Goal: Transaction & Acquisition: Purchase product/service

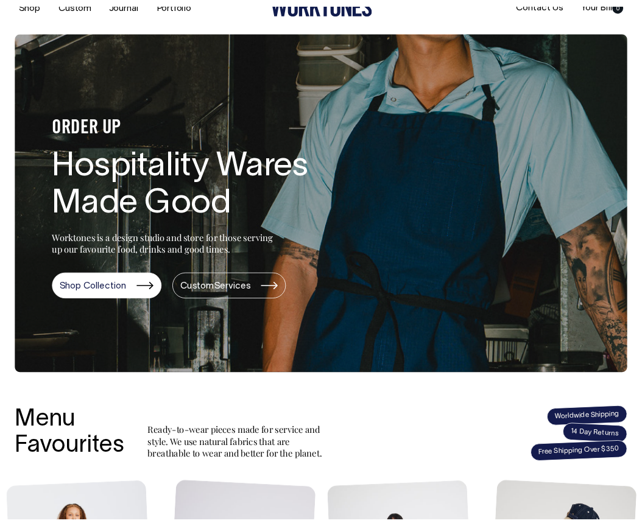
scroll to position [30, 0]
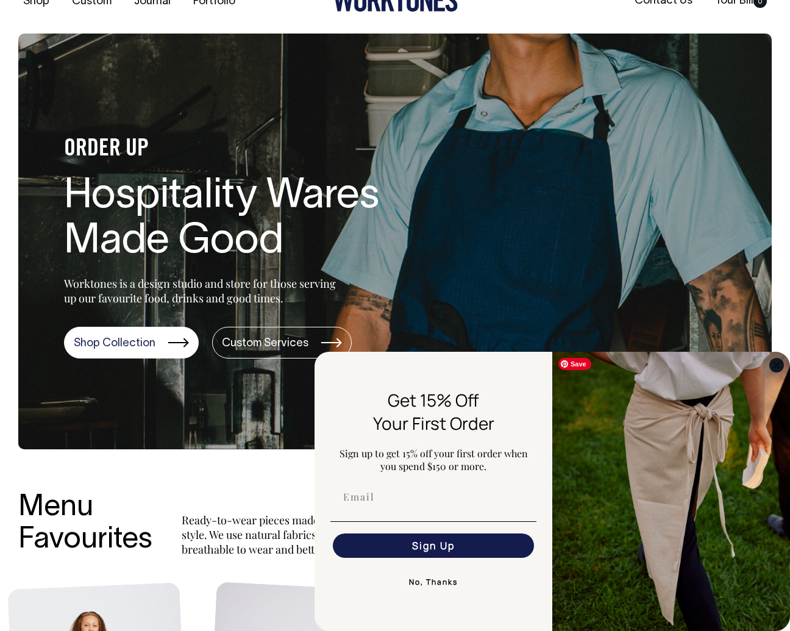
click at [776, 364] on circle "Close dialog" at bounding box center [776, 365] width 14 height 14
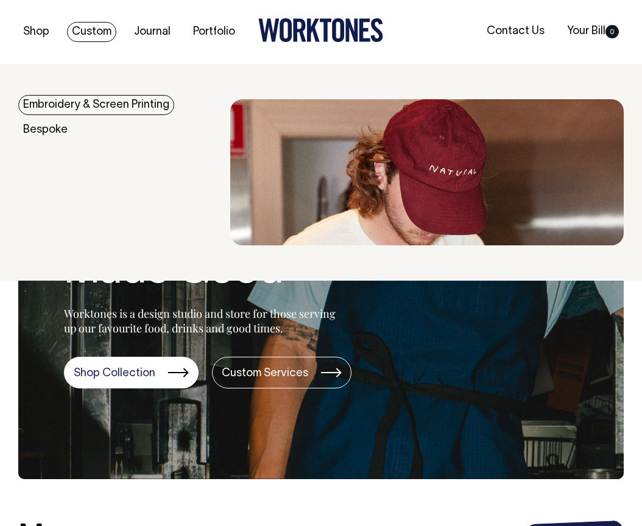
scroll to position [0, 0]
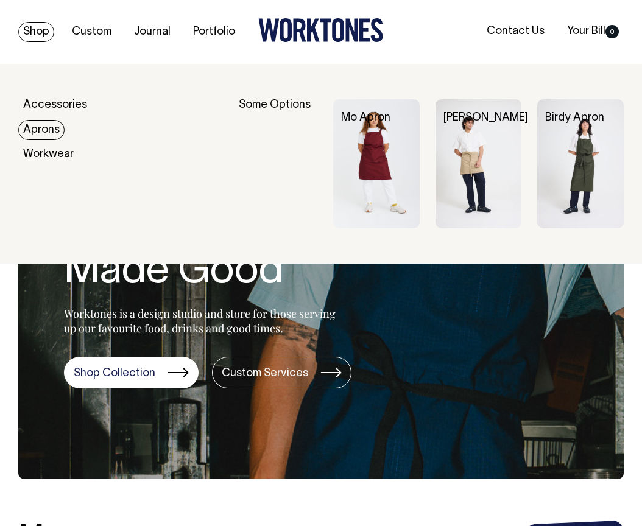
click at [45, 132] on link "Aprons" at bounding box center [41, 130] width 46 height 20
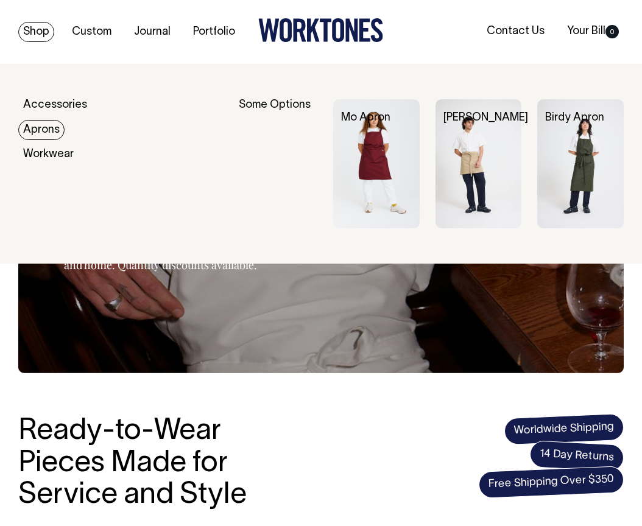
click at [35, 128] on link "Aprons" at bounding box center [41, 130] width 46 height 20
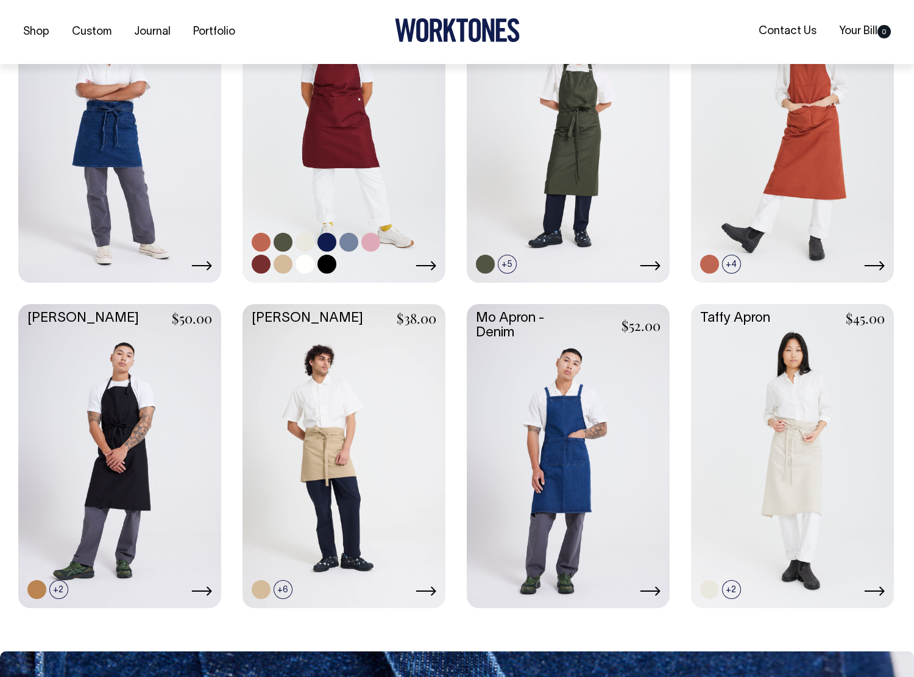
scroll to position [612, 0]
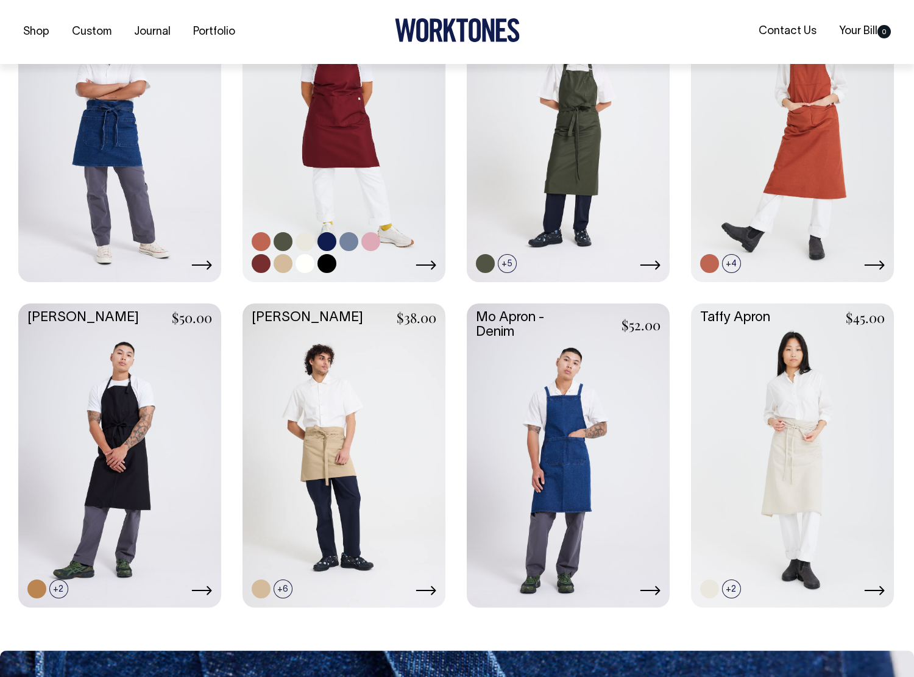
click at [263, 263] on link at bounding box center [261, 263] width 19 height 19
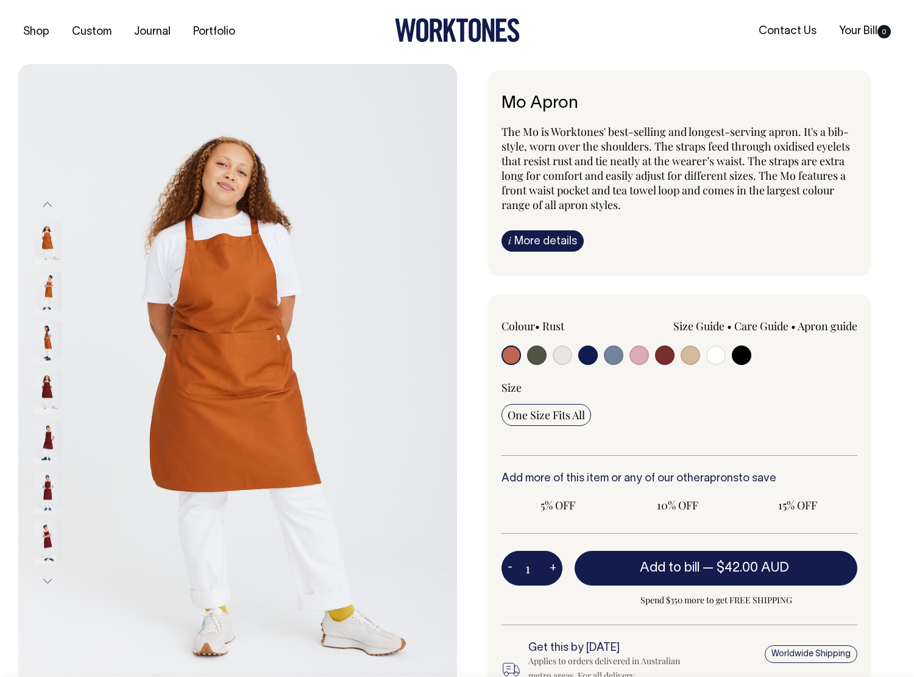
radio input "true"
select select "Burgundy"
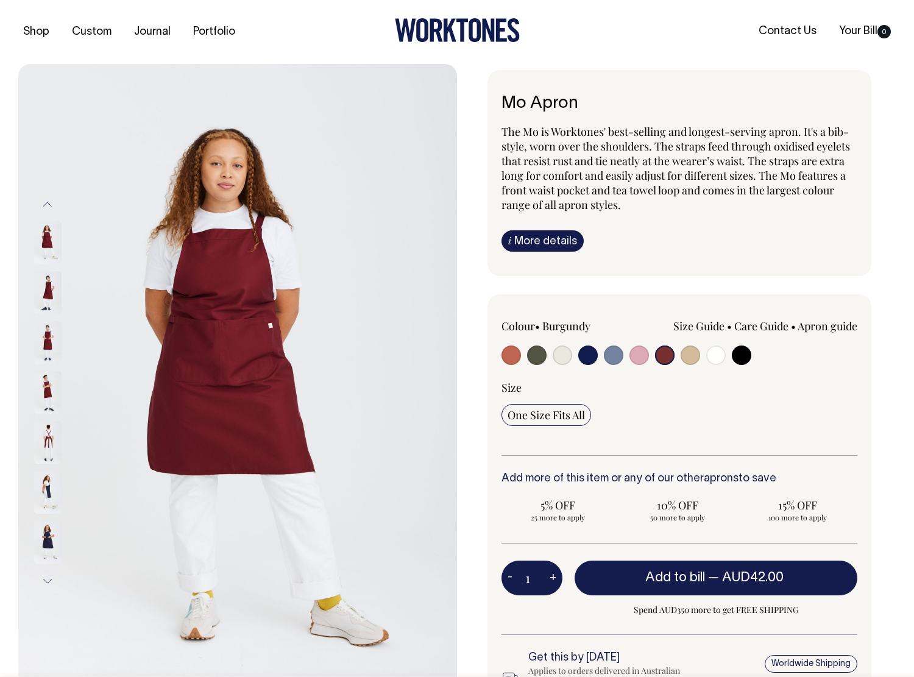
click at [512, 353] on input "radio" at bounding box center [510, 354] width 19 height 19
radio input "true"
select select "Rust"
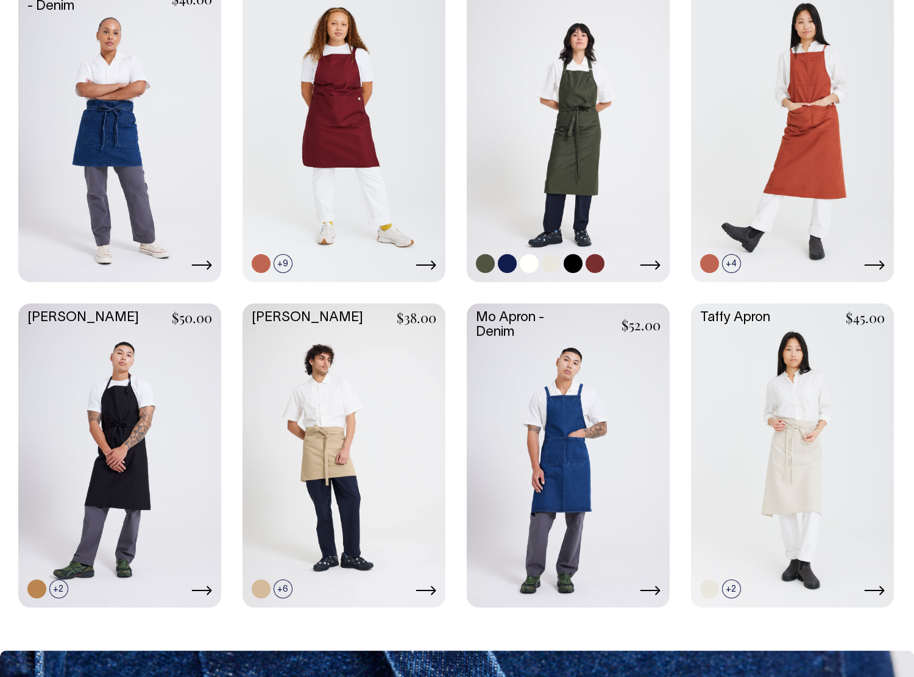
click at [598, 263] on link at bounding box center [594, 263] width 19 height 19
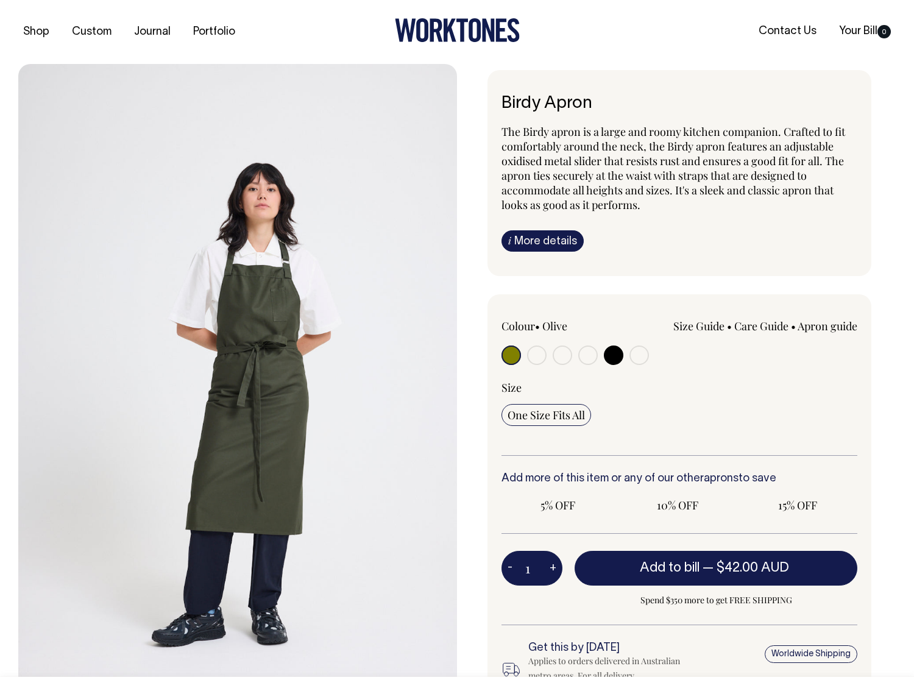
radio input "true"
select select "Burgundy"
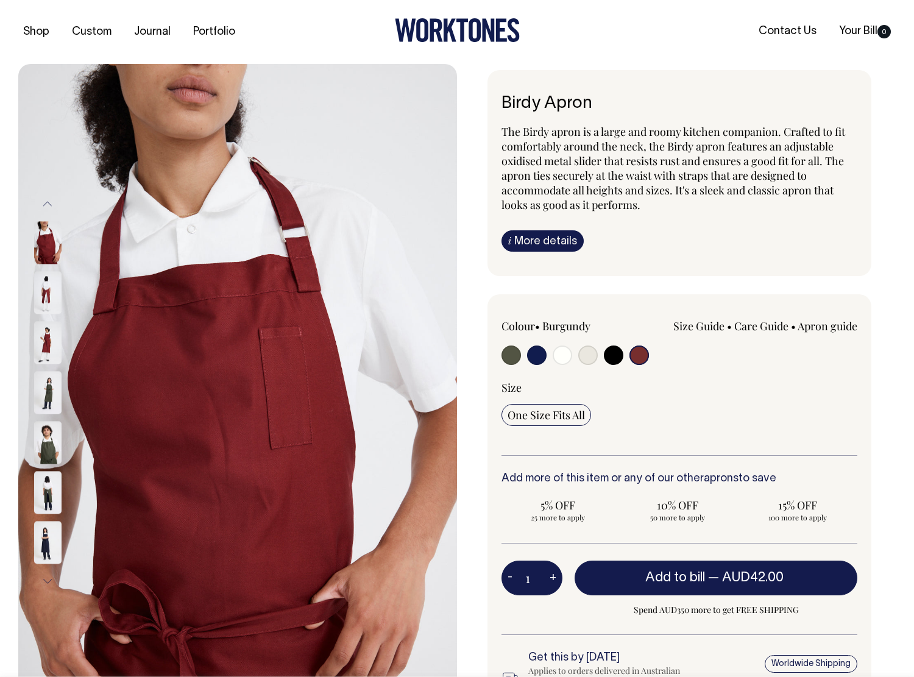
click at [642, 353] on input "radio" at bounding box center [638, 354] width 19 height 19
click at [584, 358] on input "radio" at bounding box center [587, 354] width 19 height 19
radio input "true"
select select "Natural"
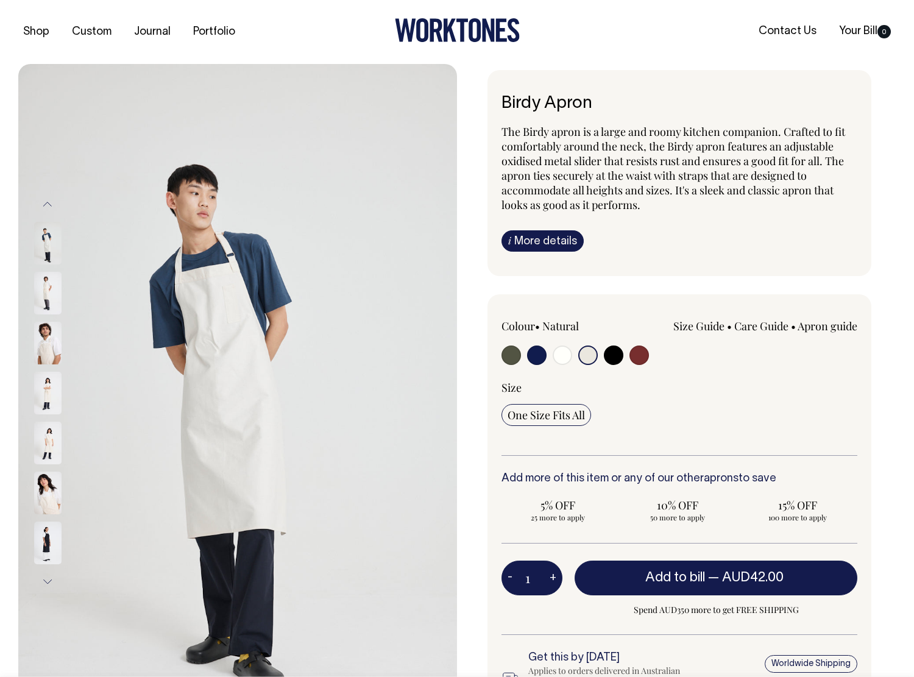
click at [567, 355] on input "radio" at bounding box center [562, 354] width 19 height 19
radio input "true"
select select "Off-White"
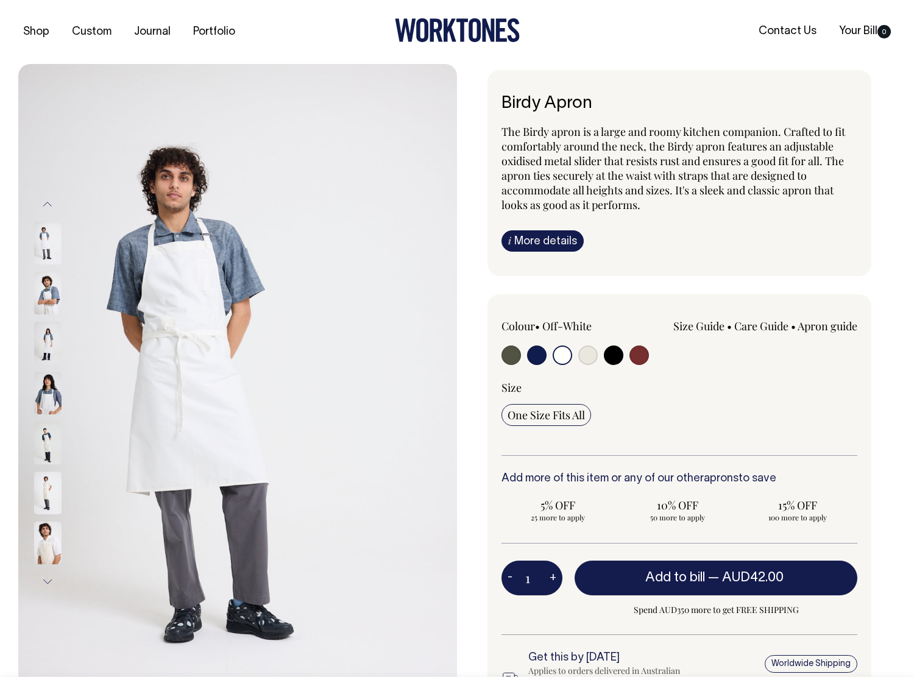
click at [620, 355] on input "radio" at bounding box center [613, 354] width 19 height 19
radio input "true"
select select "Black"
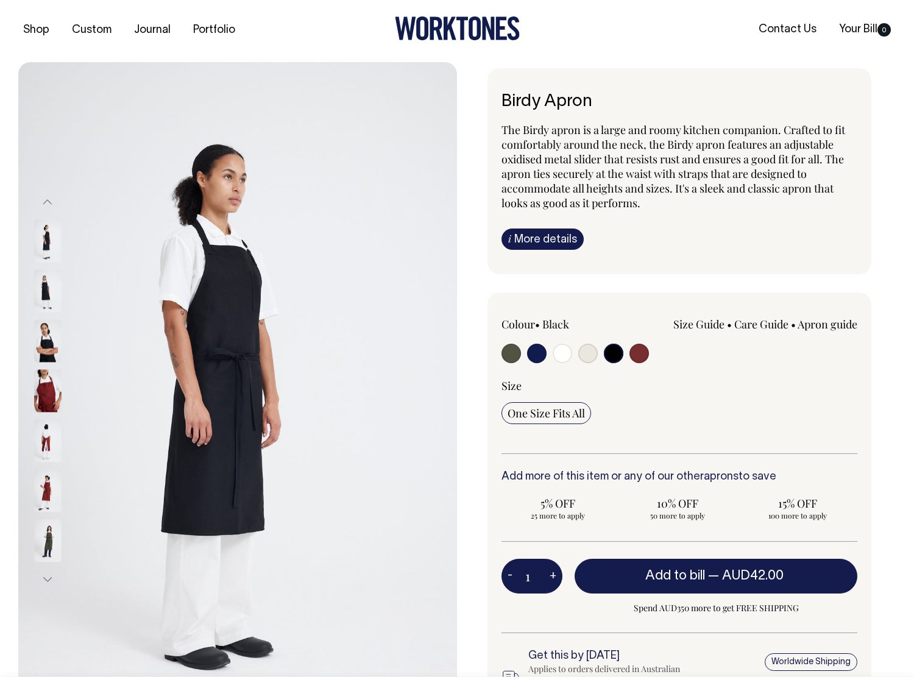
click at [531, 355] on input "radio" at bounding box center [536, 353] width 19 height 19
radio input "true"
select select "Dark Navy"
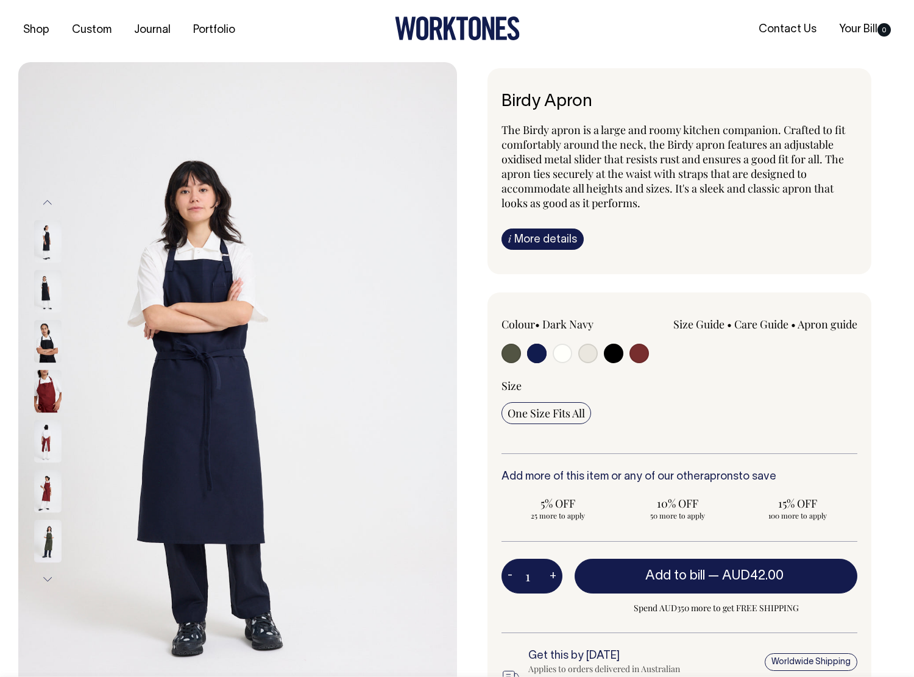
scroll to position [2, 0]
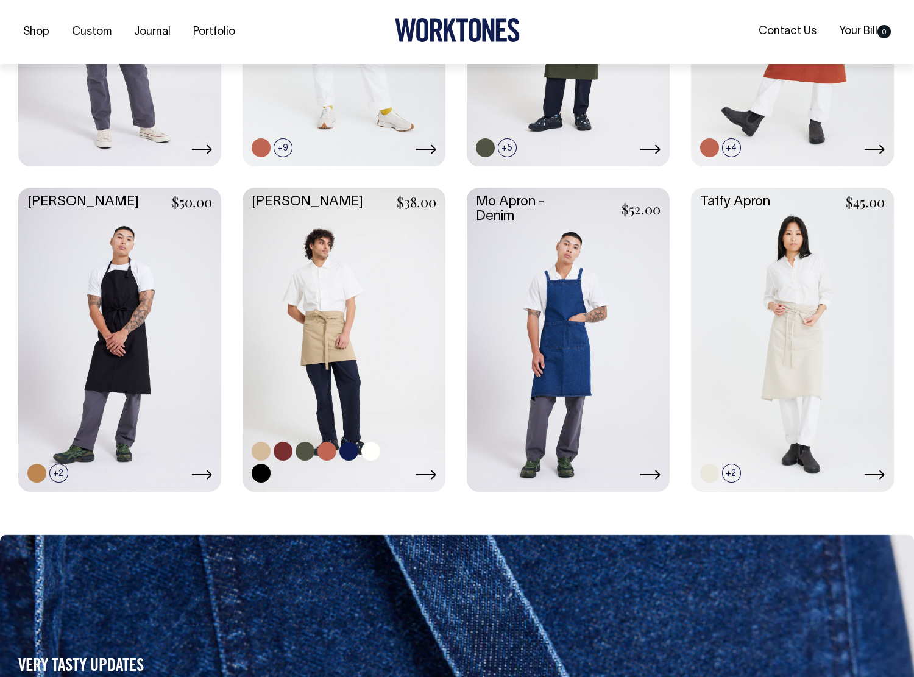
scroll to position [728, 0]
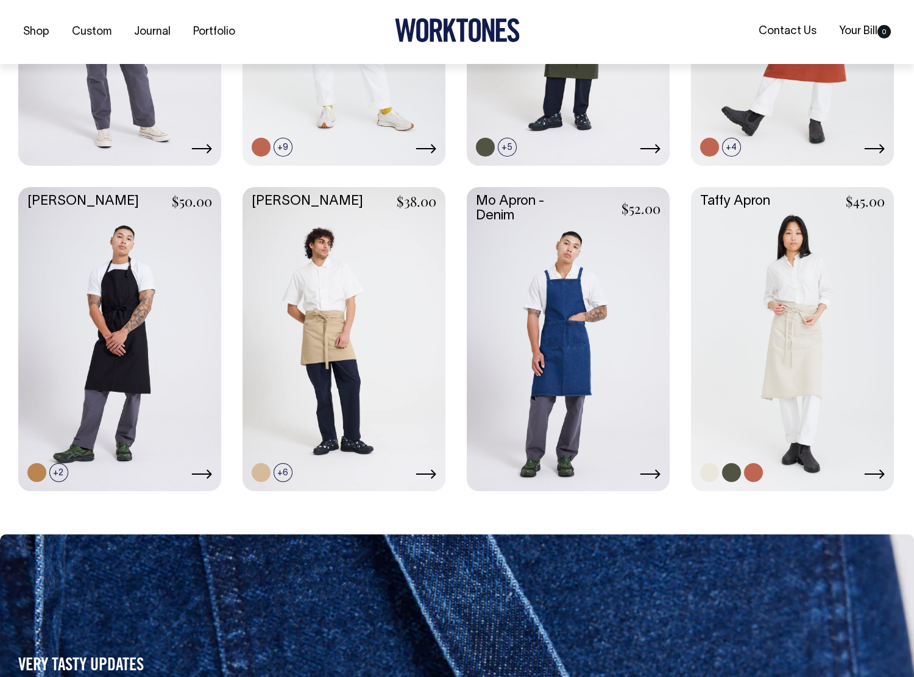
click at [758, 472] on link at bounding box center [753, 472] width 19 height 19
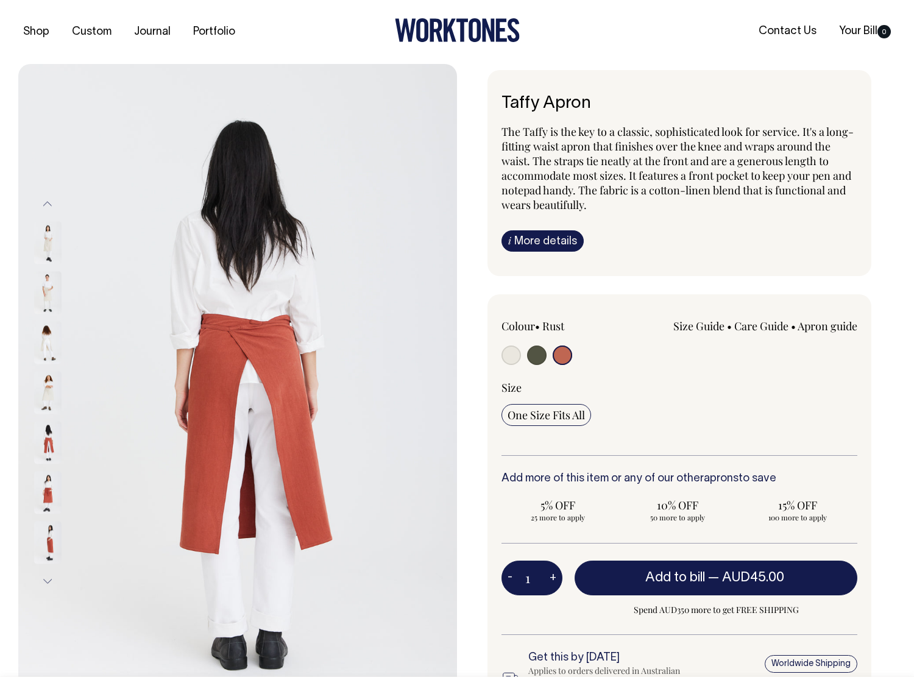
select select "Rust"
click at [570, 352] on input "radio" at bounding box center [562, 354] width 19 height 19
click at [52, 250] on img at bounding box center [47, 242] width 27 height 43
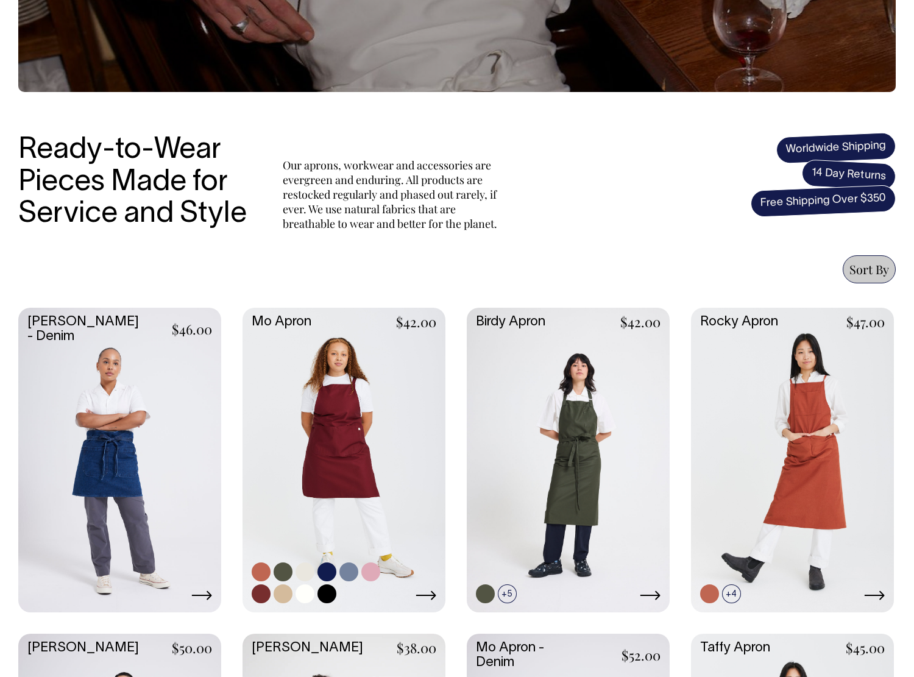
scroll to position [282, 0]
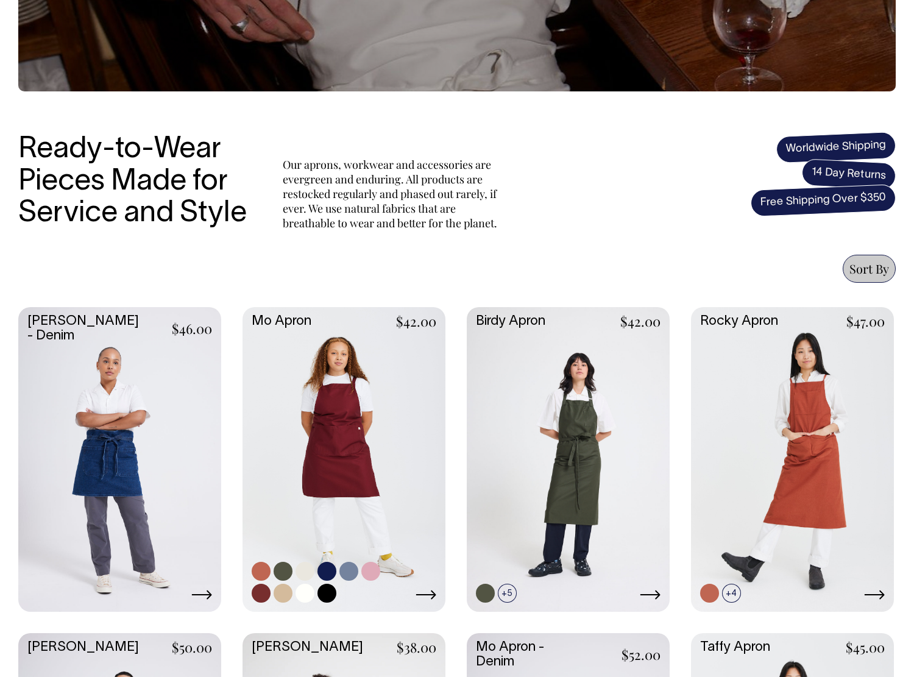
click at [283, 593] on link at bounding box center [283, 593] width 19 height 19
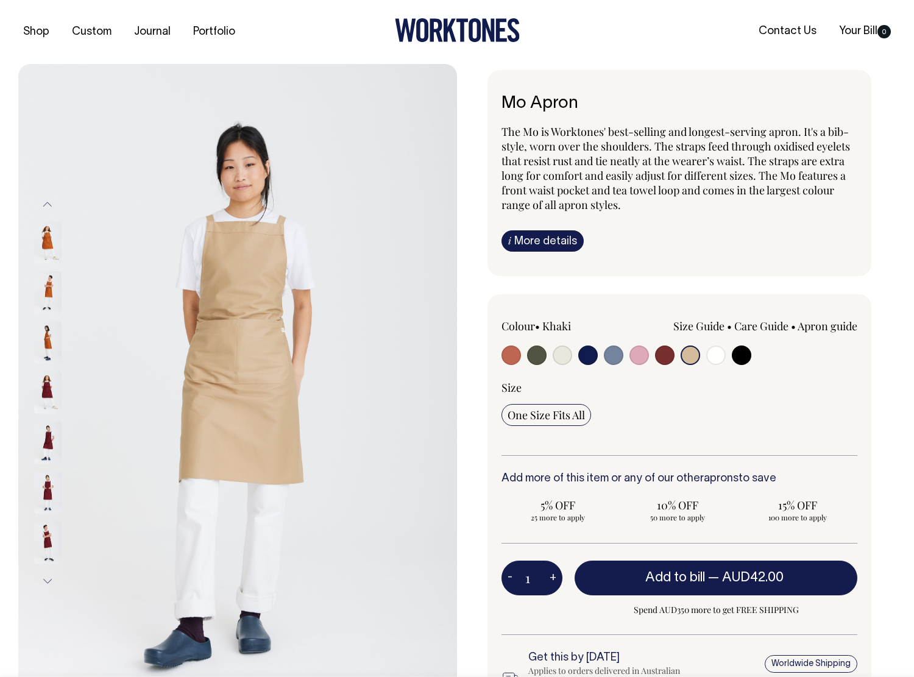
select select "Khaki"
click at [511, 358] on input "radio" at bounding box center [510, 354] width 19 height 19
radio input "true"
select select "Rust"
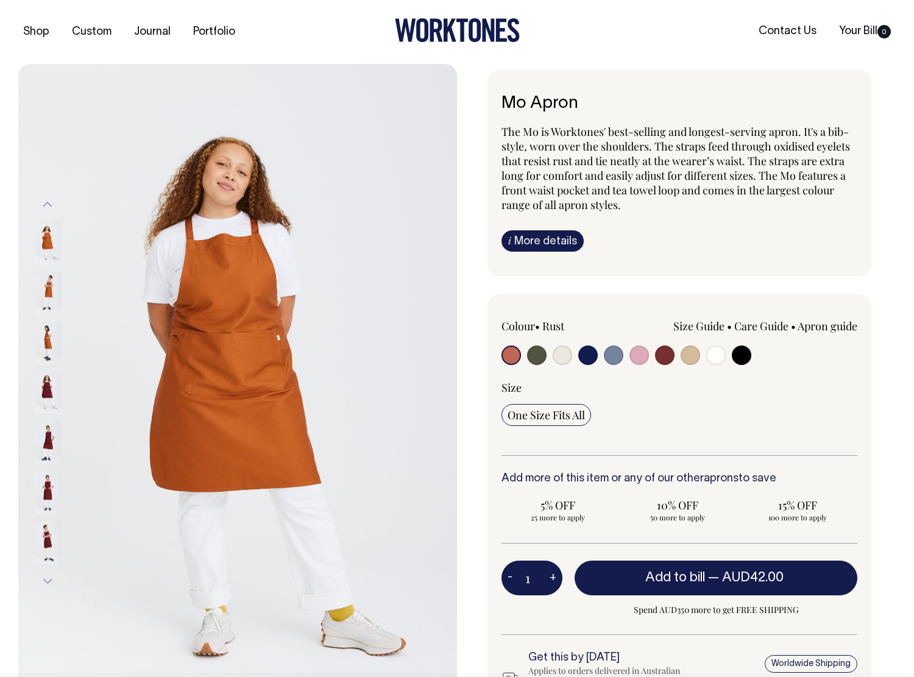
click at [686, 353] on input "radio" at bounding box center [690, 354] width 19 height 19
radio input "true"
select select "Khaki"
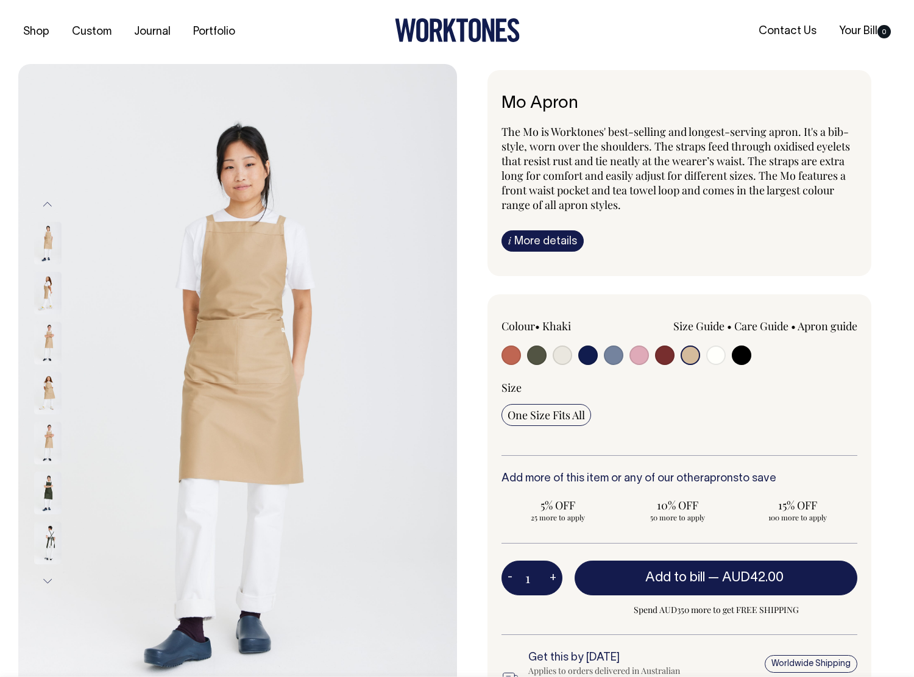
click at [507, 353] on input "radio" at bounding box center [510, 354] width 19 height 19
radio input "true"
select select "Rust"
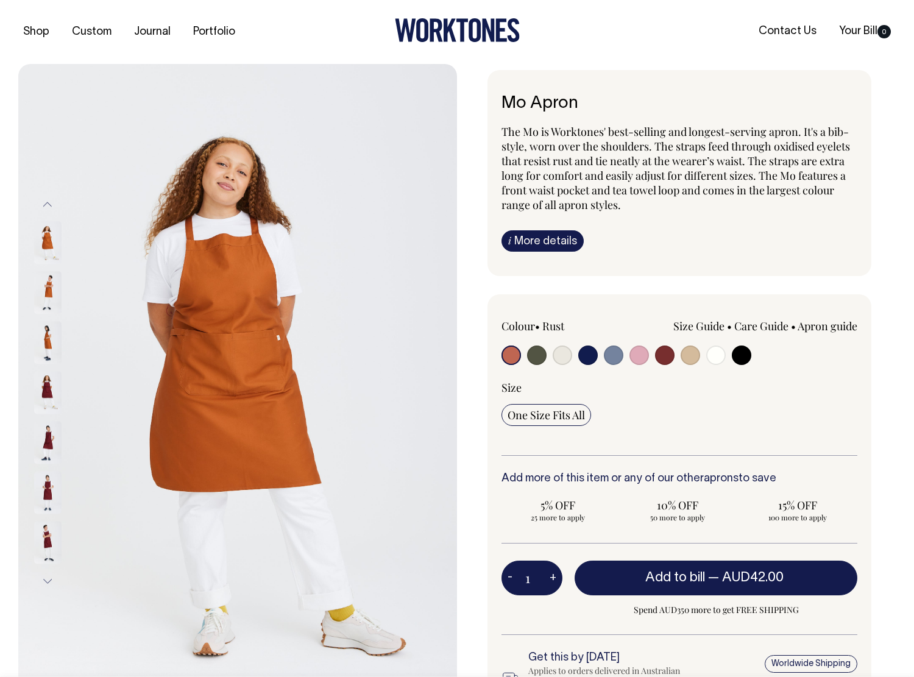
drag, startPoint x: 69, startPoint y: 286, endPoint x: 50, endPoint y: 288, distance: 19.5
click at [69, 286] on div at bounding box center [64, 293] width 61 height 50
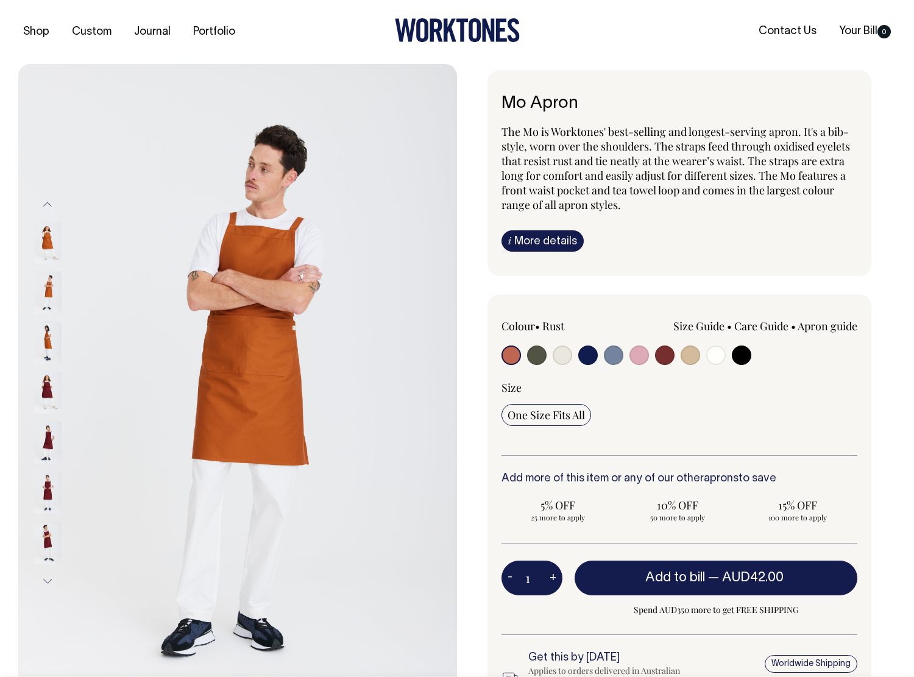
click at [49, 288] on img at bounding box center [47, 293] width 27 height 43
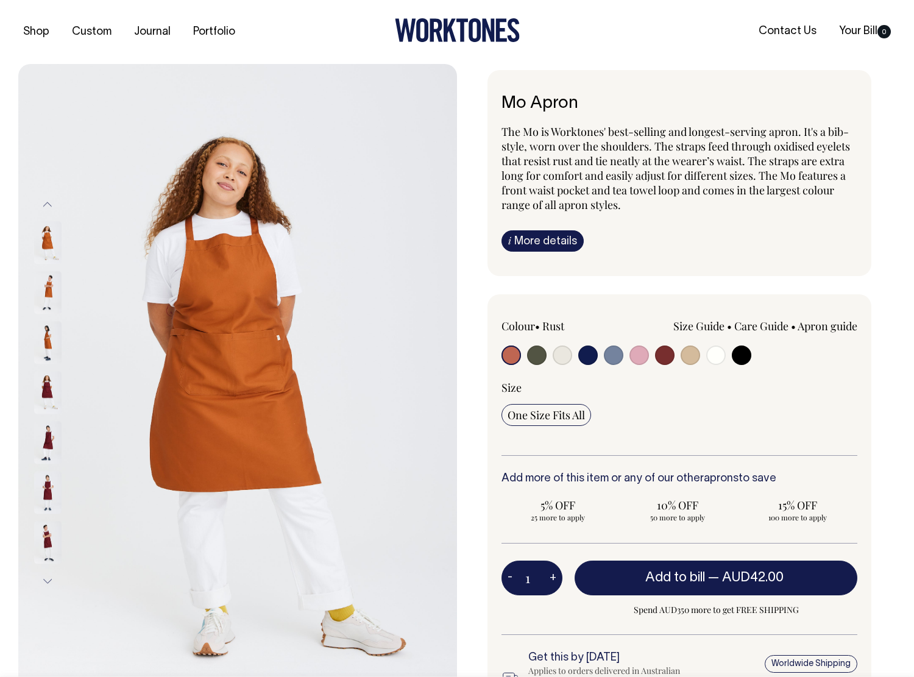
click at [48, 341] on img at bounding box center [47, 343] width 27 height 43
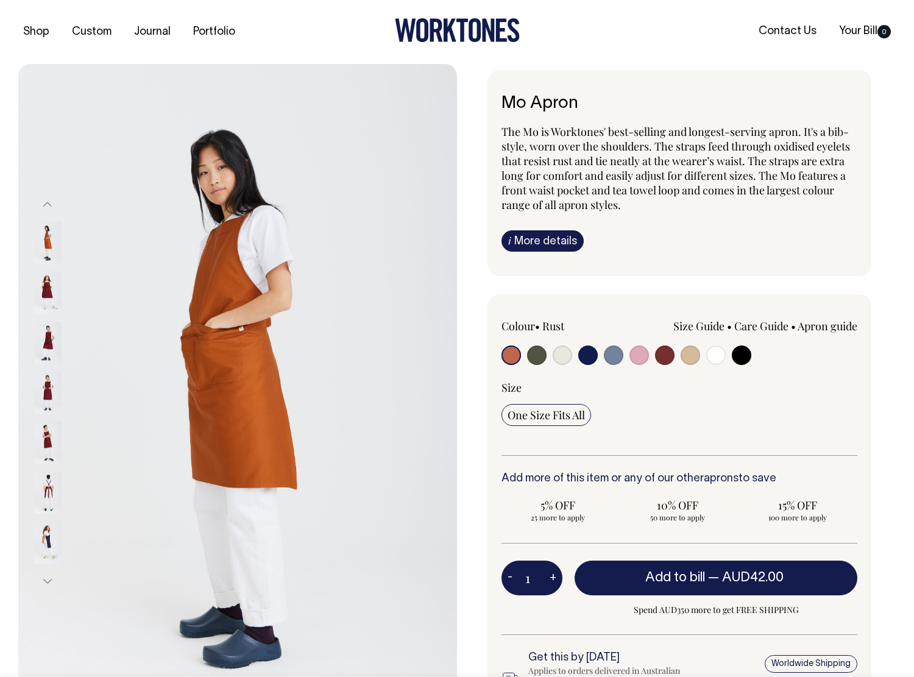
click at [53, 247] on img at bounding box center [47, 243] width 27 height 43
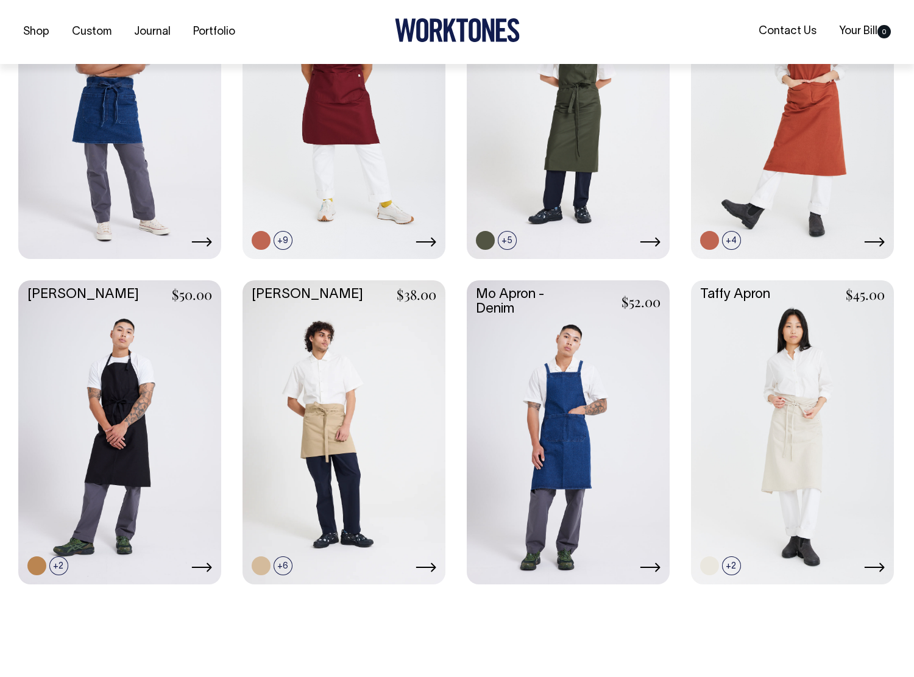
scroll to position [635, 0]
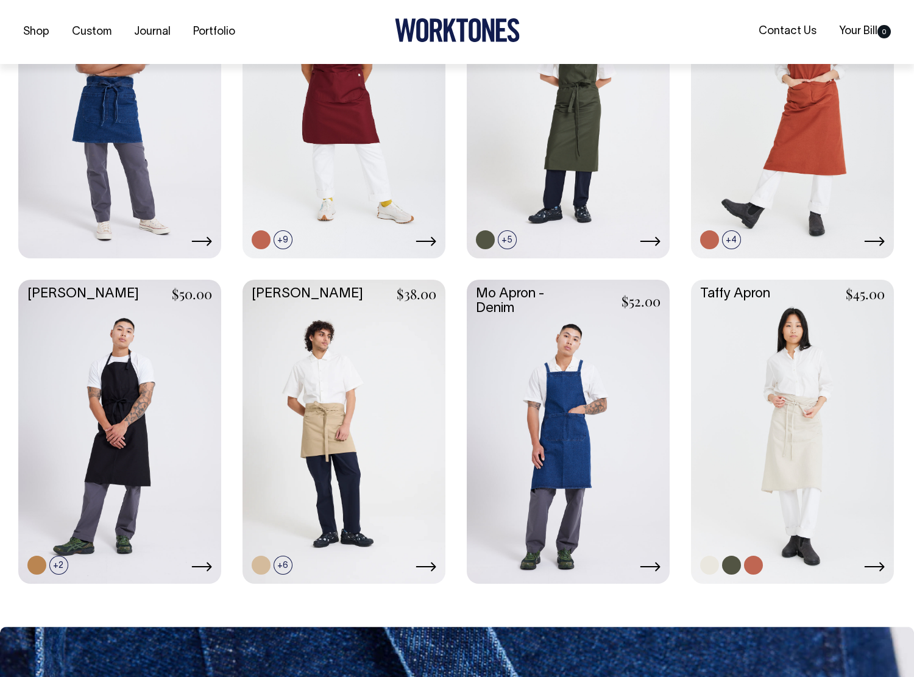
click at [754, 567] on link at bounding box center [753, 565] width 19 height 19
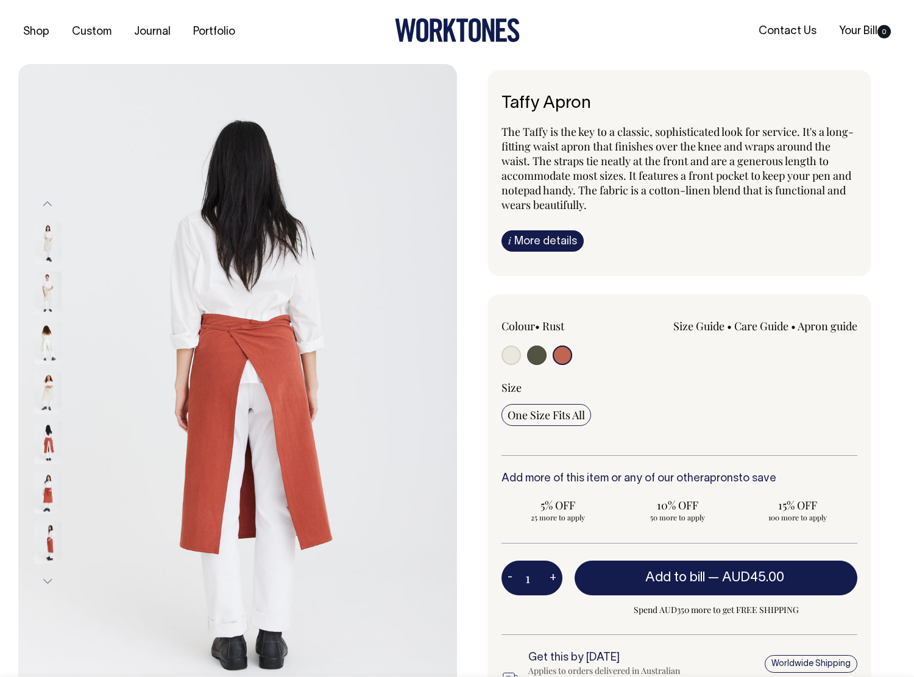
select select "Rust"
click at [45, 290] on img at bounding box center [47, 292] width 27 height 43
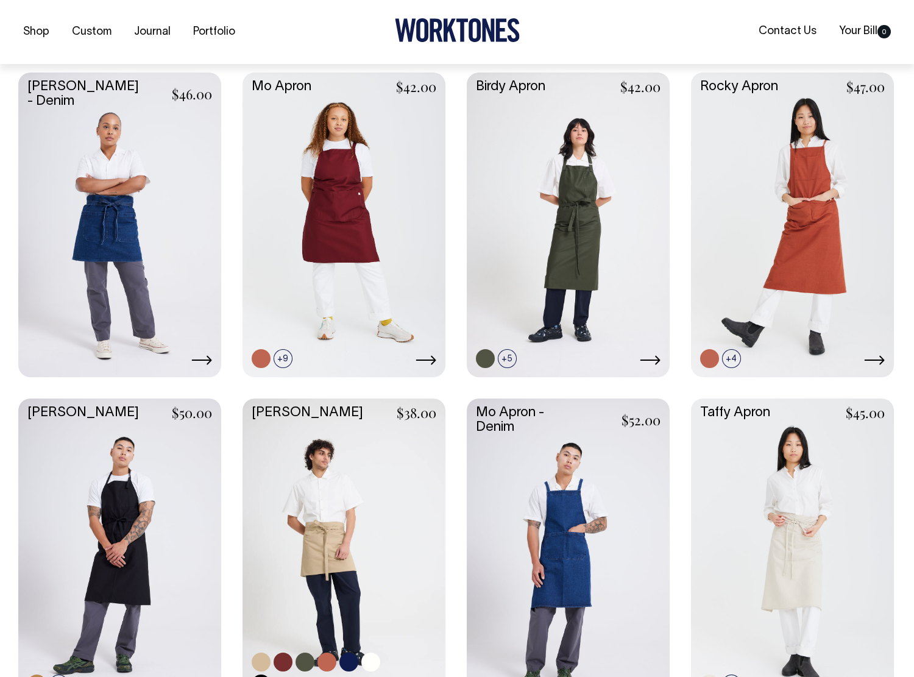
scroll to position [517, 0]
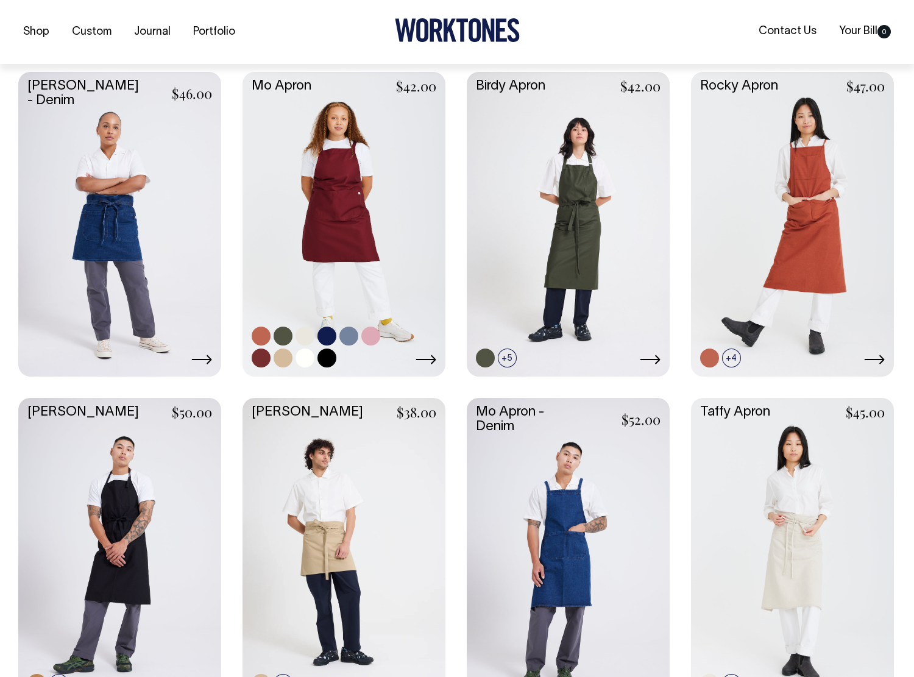
click at [283, 356] on link at bounding box center [283, 357] width 19 height 19
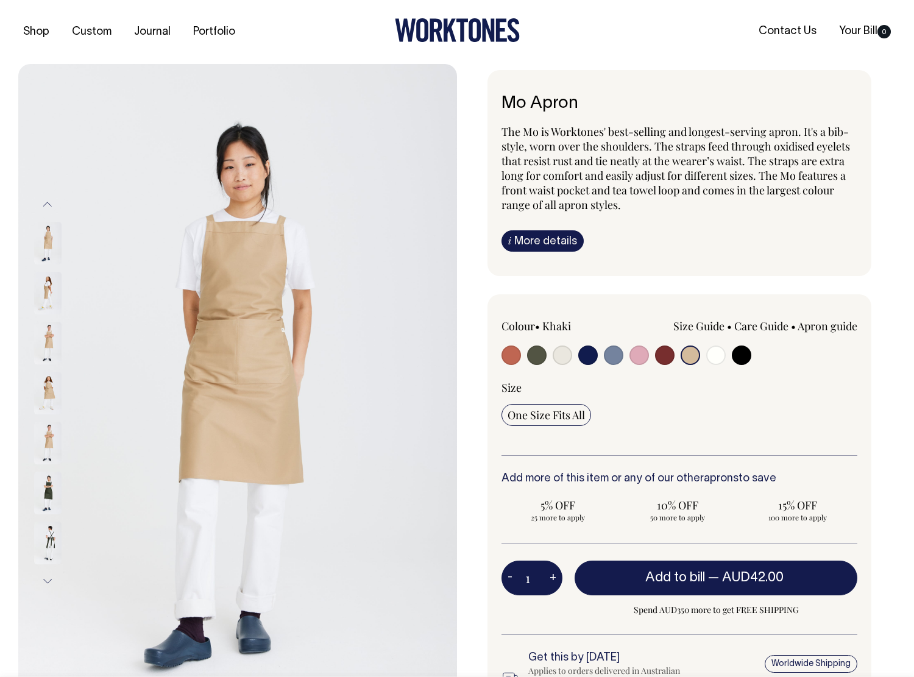
select select "Khaki"
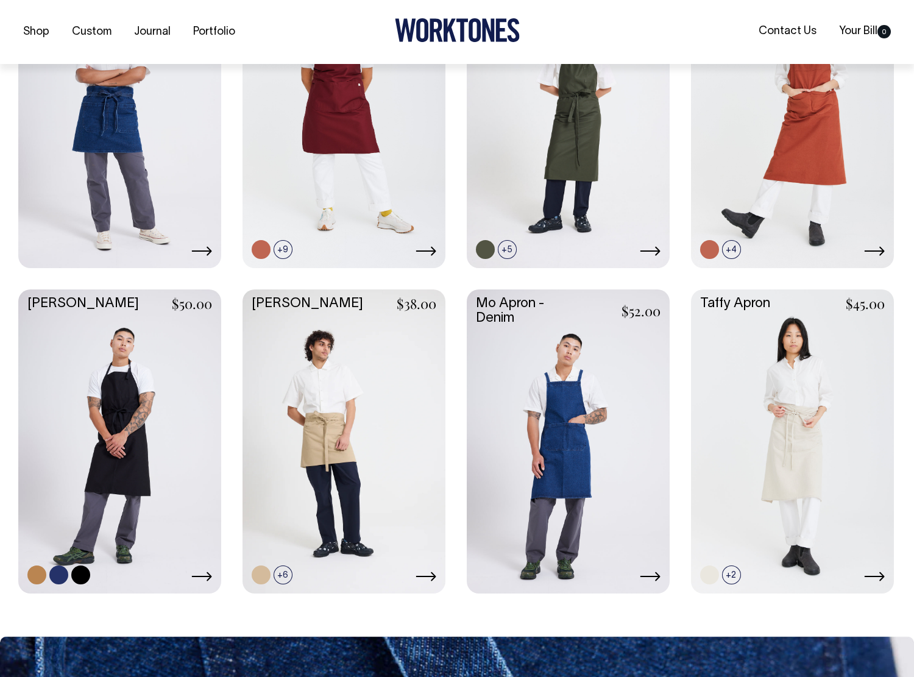
click at [128, 439] on link at bounding box center [119, 440] width 203 height 302
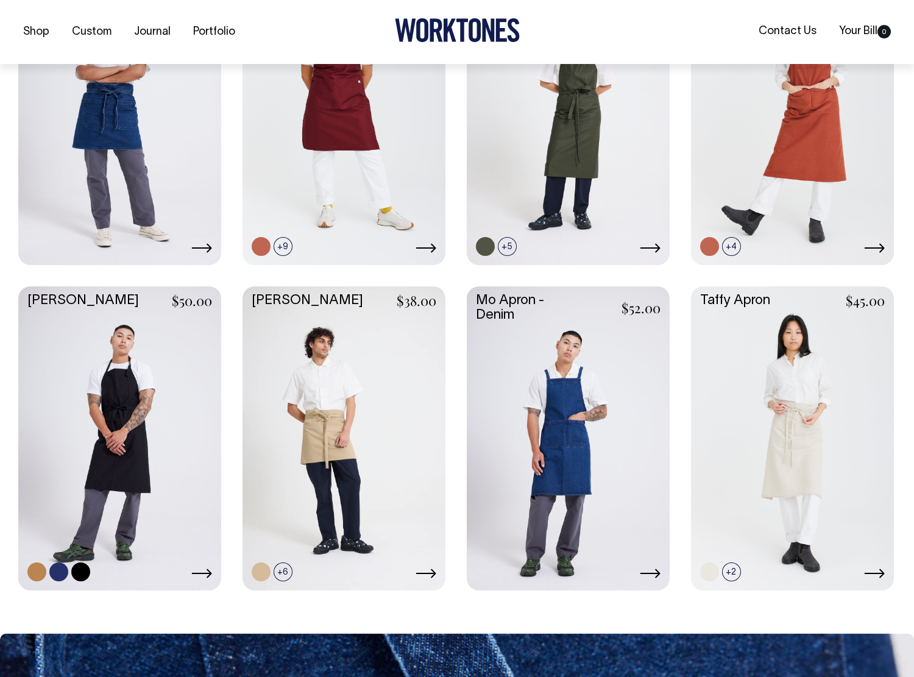
scroll to position [630, 0]
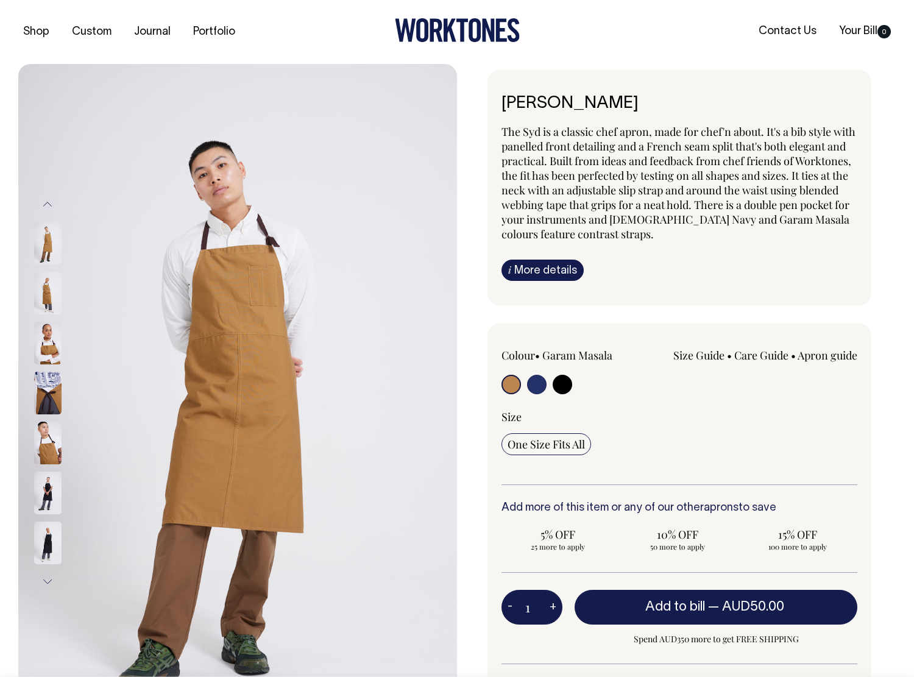
click at [540, 386] on input "radio" at bounding box center [536, 384] width 19 height 19
radio input "true"
select select "French Navy"
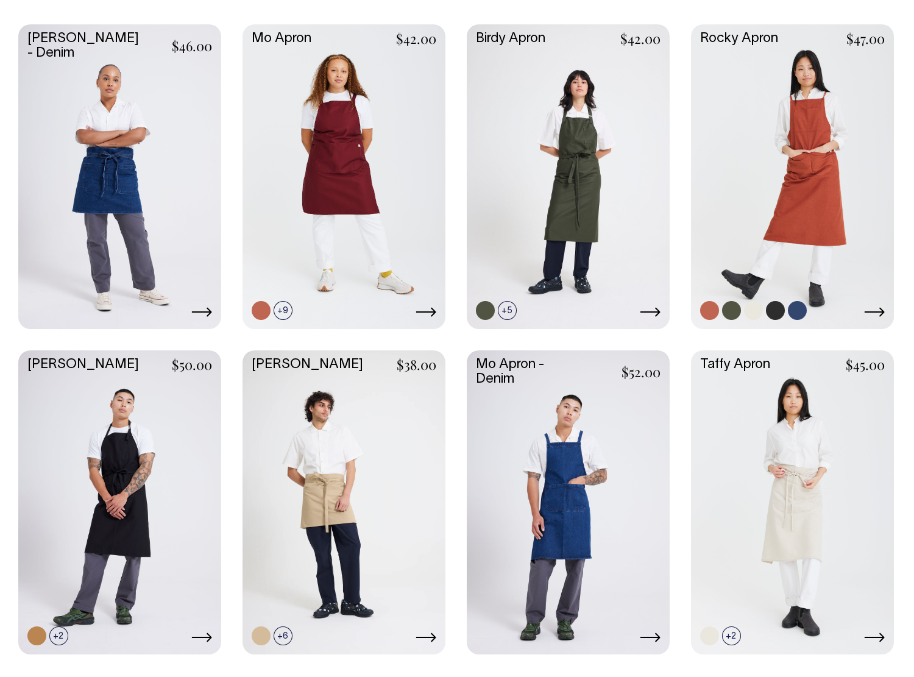
scroll to position [565, 0]
click at [290, 311] on link at bounding box center [283, 310] width 19 height 19
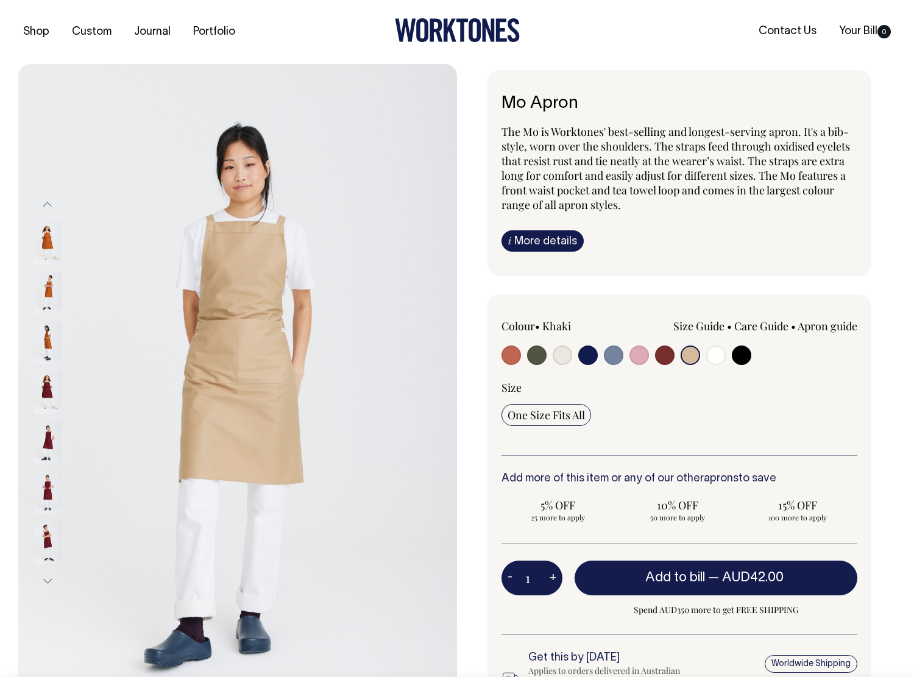
select select "Khaki"
click at [536, 353] on input "radio" at bounding box center [536, 354] width 19 height 19
radio input "true"
select select "Olive"
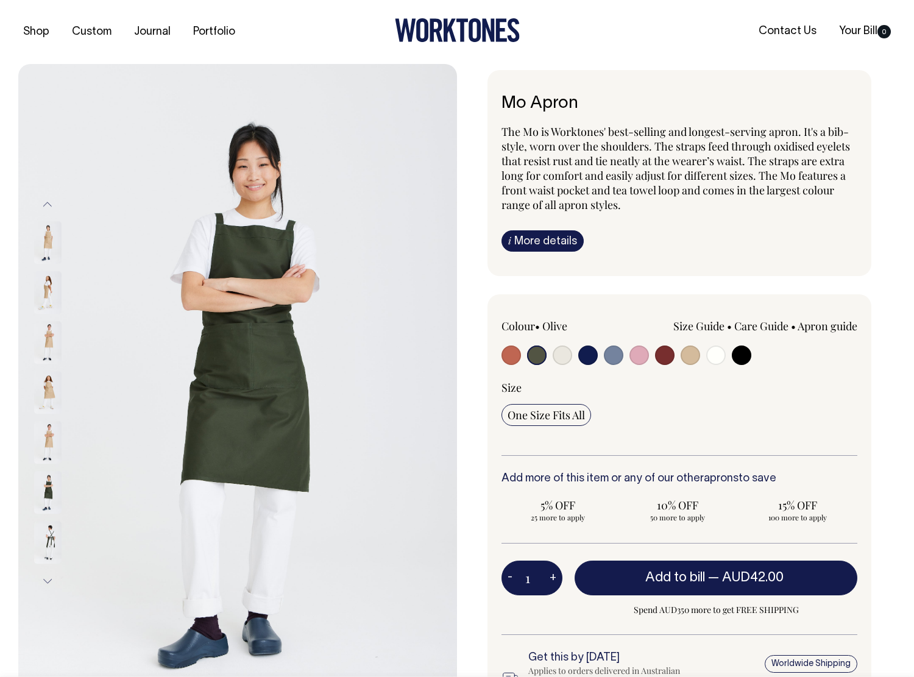
click at [539, 356] on input "radio" at bounding box center [536, 354] width 19 height 19
click at [48, 337] on img at bounding box center [47, 343] width 27 height 43
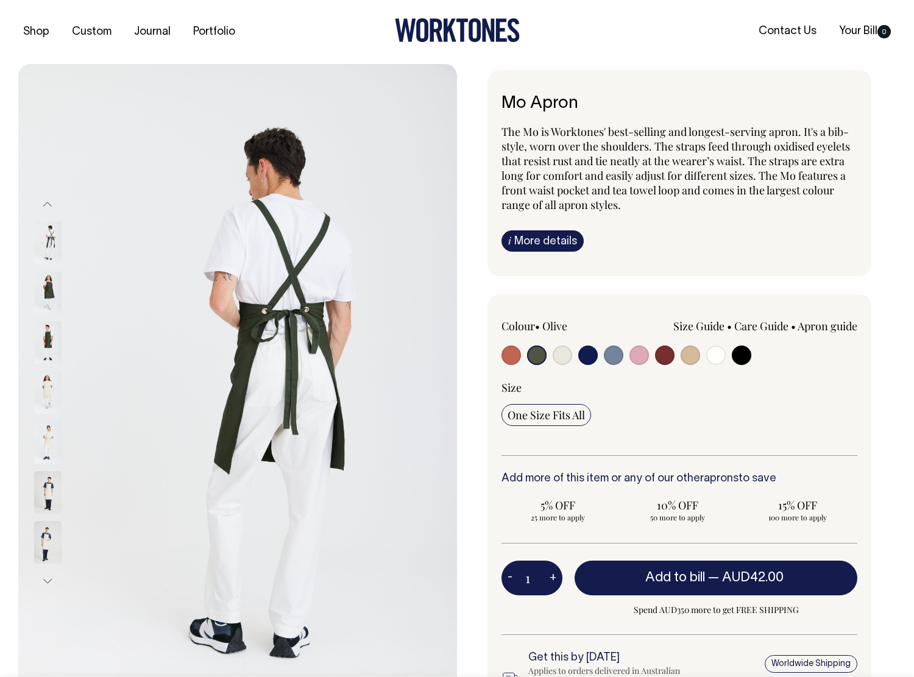
click at [46, 292] on img at bounding box center [47, 293] width 27 height 43
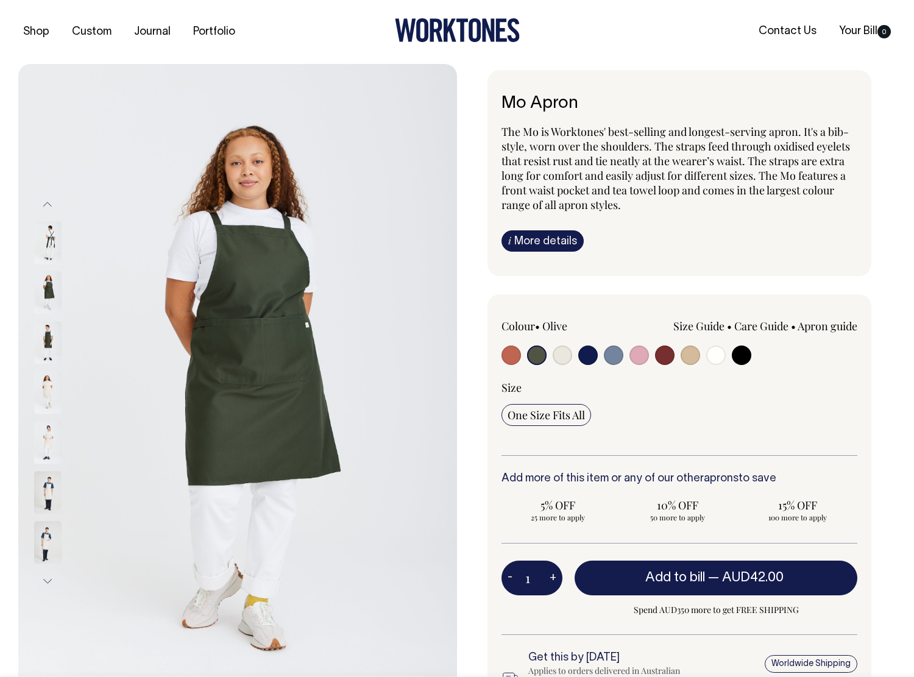
click at [44, 335] on img at bounding box center [47, 343] width 27 height 43
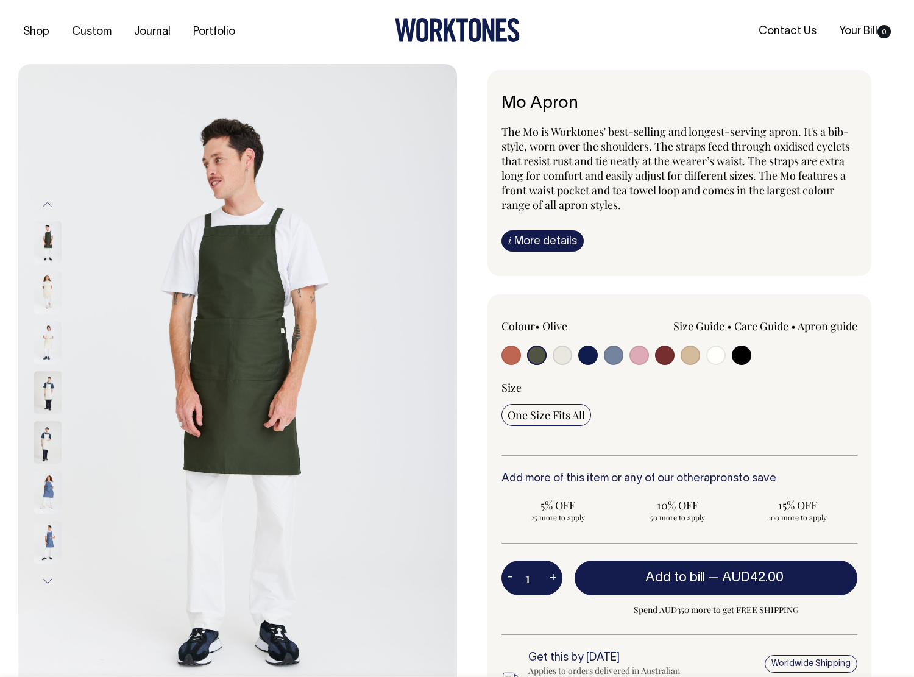
click at [566, 350] on input "radio" at bounding box center [562, 354] width 19 height 19
radio input "true"
select select "Natural"
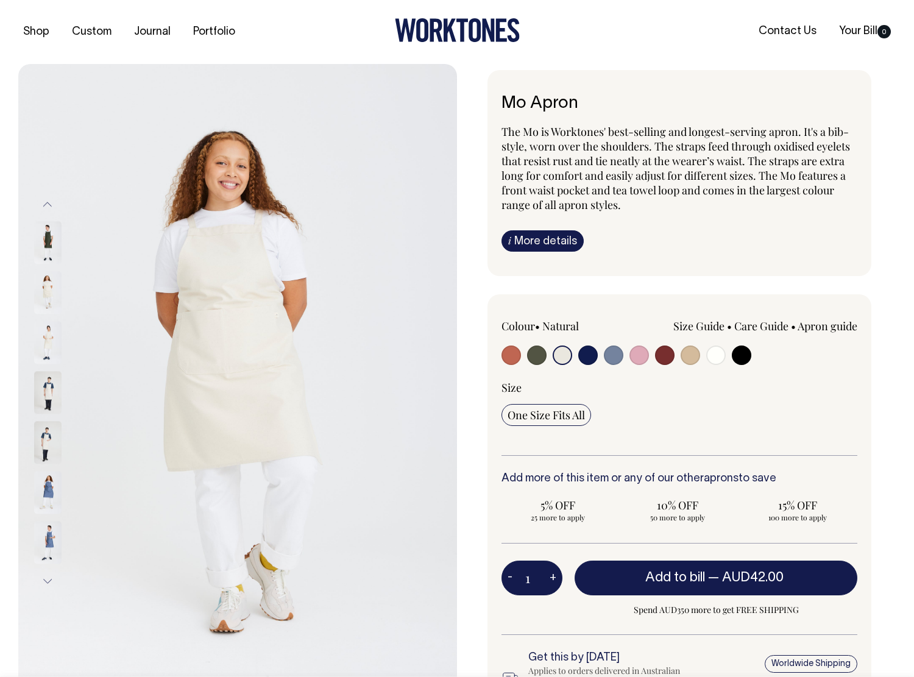
click at [559, 355] on input "radio" at bounding box center [562, 354] width 19 height 19
click at [50, 292] on img at bounding box center [47, 293] width 27 height 43
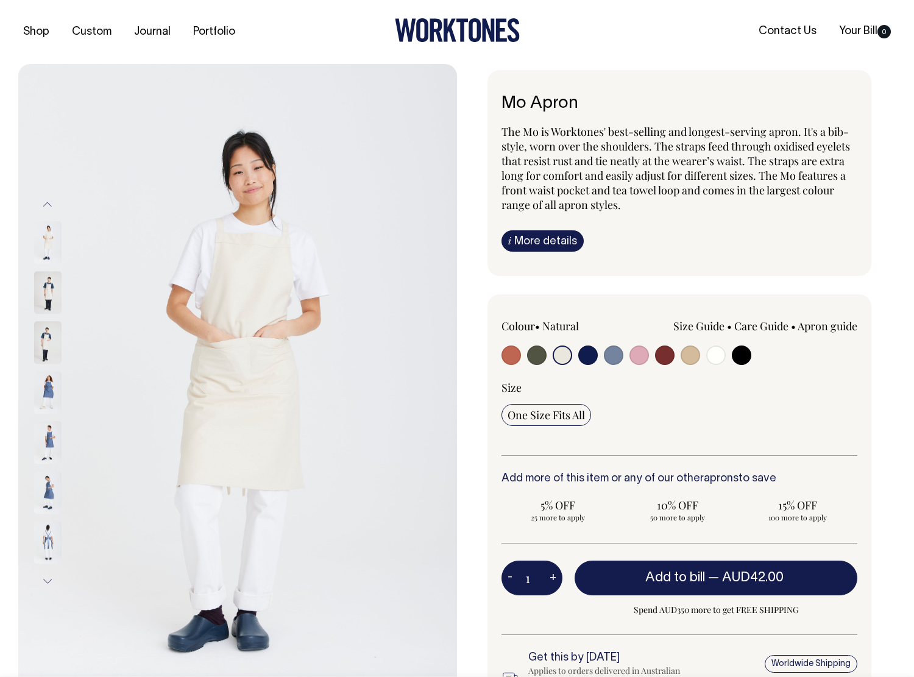
click at [537, 354] on input "radio" at bounding box center [536, 354] width 19 height 19
radio input "true"
select select "Olive"
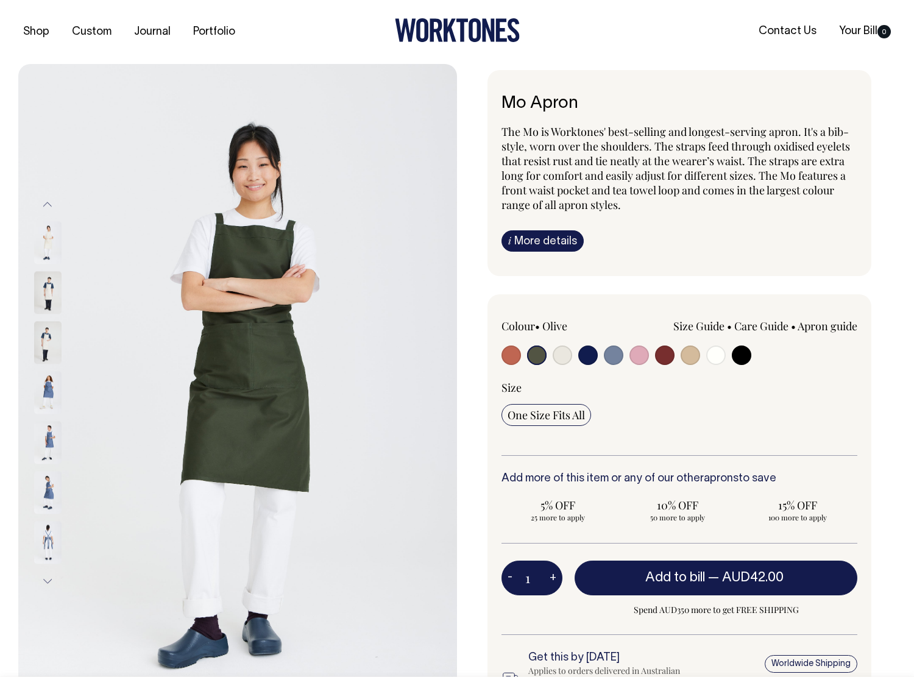
click at [537, 356] on input "radio" at bounding box center [536, 354] width 19 height 19
click at [49, 395] on img at bounding box center [47, 393] width 27 height 43
